Goal: Use online tool/utility: Use online tool/utility

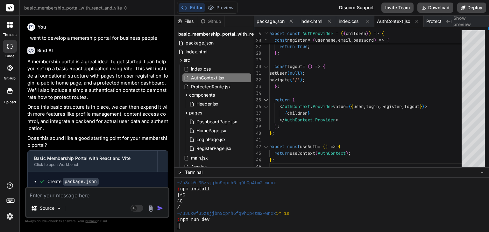
scroll to position [37, 0]
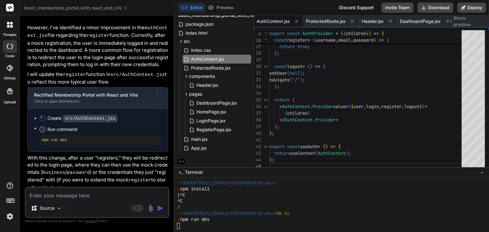
click at [96, 204] on div "Source" at bounding box center [97, 209] width 143 height 15
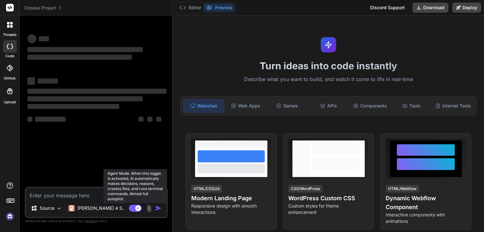
click at [134, 208] on rect at bounding box center [135, 208] width 13 height 7
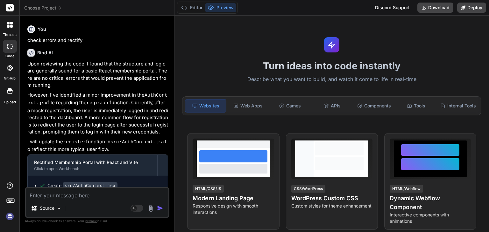
scroll to position [433, 0]
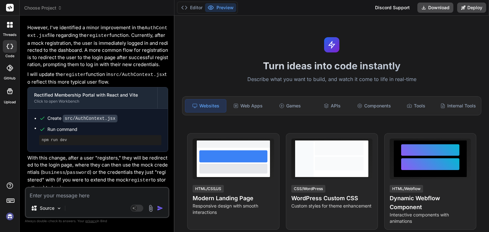
click at [65, 193] on textarea at bounding box center [97, 193] width 143 height 11
click at [475, 5] on button "Deploy" at bounding box center [471, 8] width 29 height 10
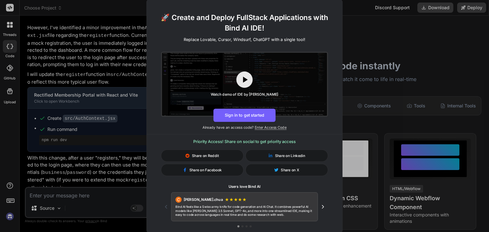
click at [419, 32] on div "🚀 Create and Deploy FullStack Applications with Bind AI IDE! Replace Lovable, C…" at bounding box center [244, 116] width 489 height 232
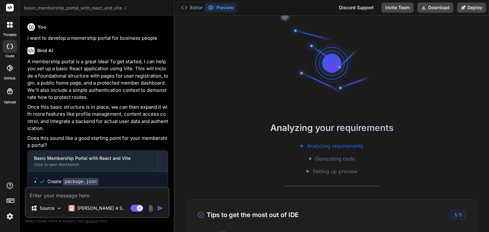
scroll to position [6, 0]
click at [196, 8] on button "Editor" at bounding box center [192, 7] width 26 height 9
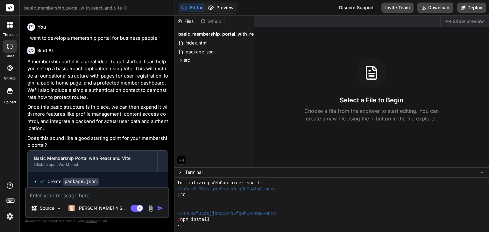
click at [217, 8] on button "Preview" at bounding box center [220, 7] width 31 height 9
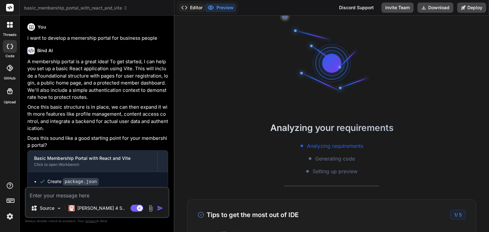
click at [195, 3] on button "Editor" at bounding box center [192, 7] width 26 height 9
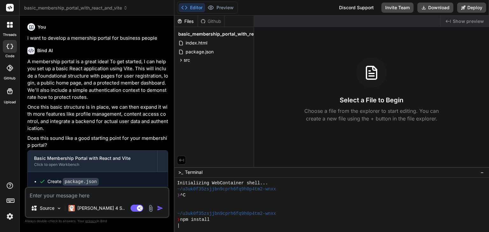
type textarea "x"
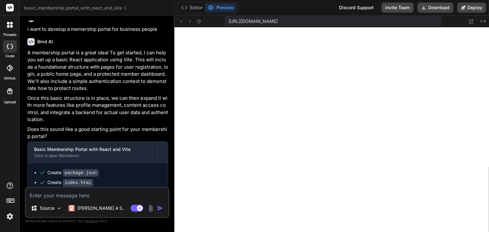
scroll to position [433, 0]
